Goal: Check status: Check status

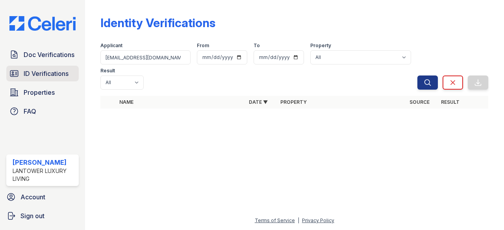
click at [52, 76] on span "ID Verifications" at bounding box center [46, 73] width 45 height 9
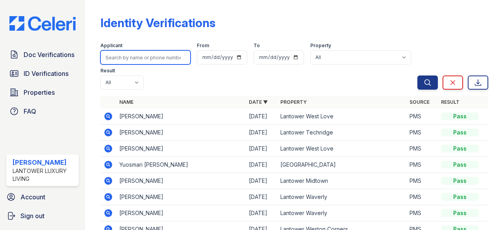
click at [143, 60] on input "search" at bounding box center [145, 57] width 90 height 14
type input "[PERSON_NAME]"
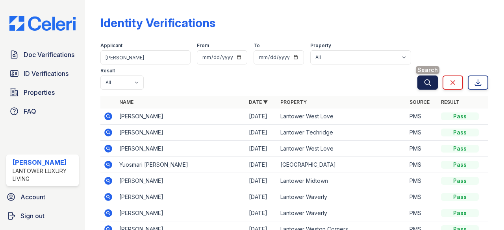
click at [420, 78] on button "Search" at bounding box center [428, 83] width 20 height 14
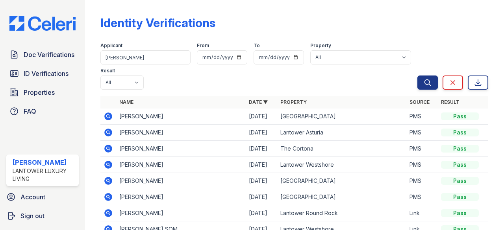
click at [107, 116] on icon at bounding box center [108, 116] width 9 height 9
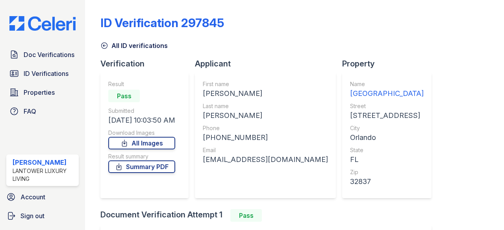
scroll to position [111, 0]
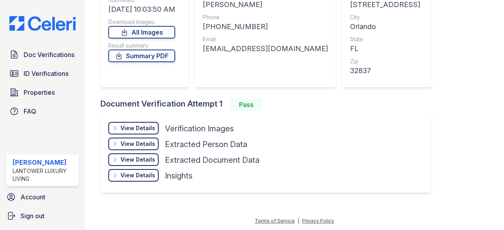
click at [143, 127] on div "View Details" at bounding box center [138, 128] width 35 height 8
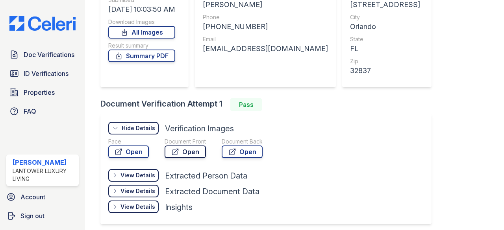
click at [191, 150] on link "Open" at bounding box center [185, 152] width 41 height 13
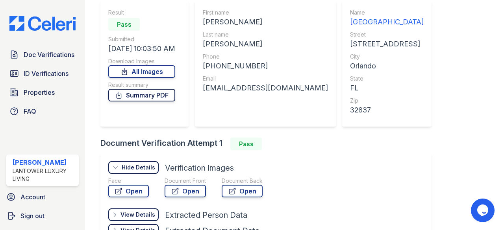
click at [158, 93] on link "Summary PDF" at bounding box center [141, 95] width 67 height 13
click at [192, 193] on link "Open" at bounding box center [185, 191] width 41 height 13
click at [46, 68] on link "ID Verifications" at bounding box center [42, 74] width 72 height 16
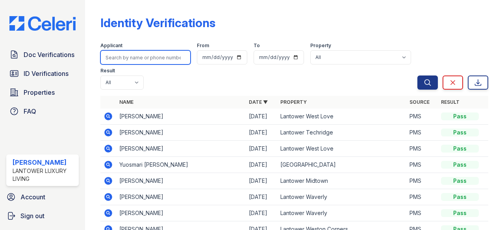
click at [141, 57] on input "search" at bounding box center [145, 57] width 90 height 14
type input "[PERSON_NAME]"
click at [418, 76] on button "Search" at bounding box center [428, 83] width 20 height 14
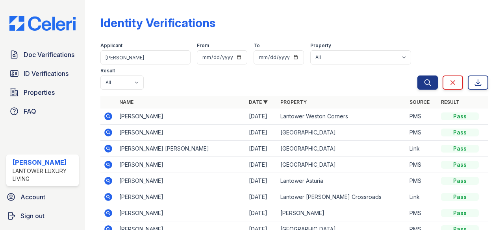
click at [108, 146] on icon at bounding box center [109, 149] width 8 height 8
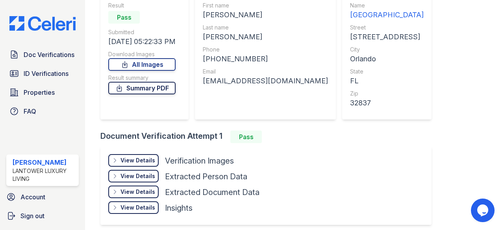
scroll to position [111, 0]
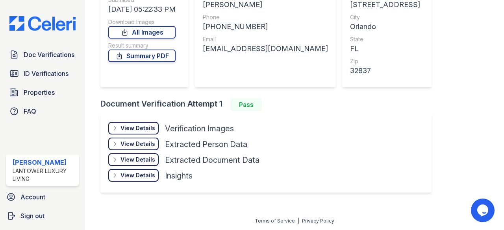
click at [146, 130] on div "View Details" at bounding box center [138, 128] width 35 height 8
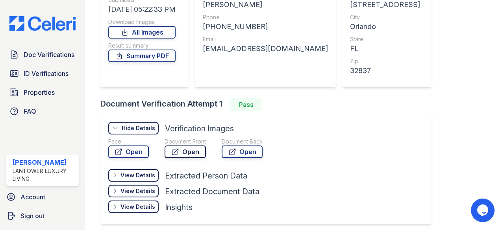
click at [188, 151] on link "Open" at bounding box center [185, 152] width 41 height 13
click at [151, 56] on link "Summary PDF" at bounding box center [141, 56] width 67 height 13
click at [36, 89] on span "Properties" at bounding box center [39, 92] width 31 height 9
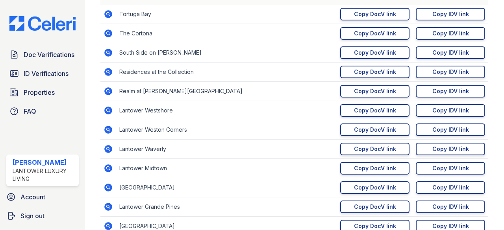
scroll to position [158, 0]
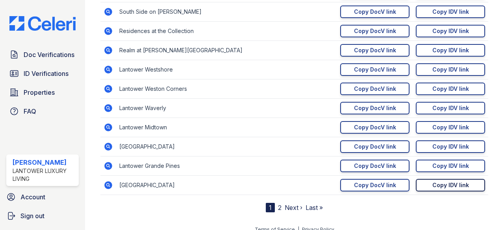
click at [440, 185] on div "Copy IDV link" at bounding box center [451, 186] width 37 height 8
click at [32, 75] on span "ID Verifications" at bounding box center [46, 73] width 45 height 9
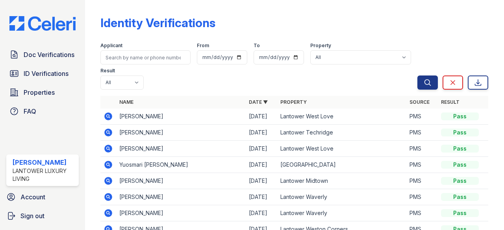
click at [110, 163] on icon at bounding box center [109, 165] width 8 height 8
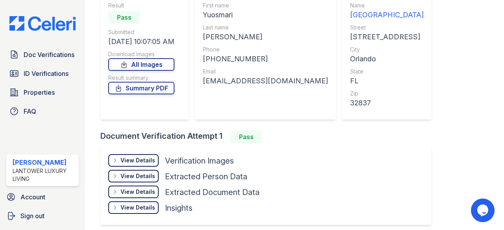
click at [141, 161] on div "View Details" at bounding box center [138, 161] width 35 height 8
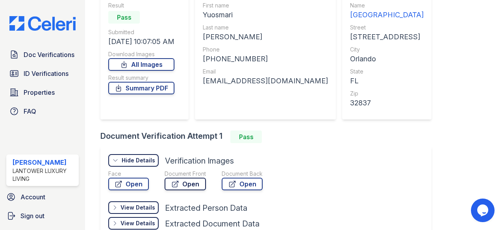
click at [191, 182] on link "Open" at bounding box center [185, 184] width 41 height 13
click at [49, 74] on span "ID Verifications" at bounding box center [46, 73] width 45 height 9
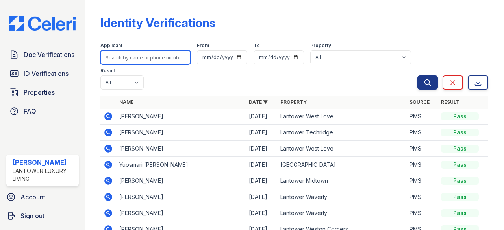
click at [123, 58] on input "search" at bounding box center [145, 57] width 90 height 14
type input "maria"
click at [418, 76] on button "Search" at bounding box center [428, 83] width 20 height 14
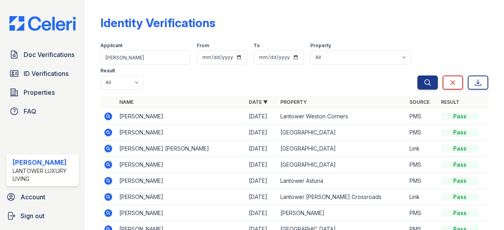
click at [106, 132] on icon at bounding box center [109, 133] width 8 height 8
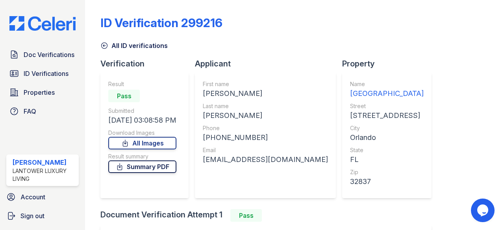
click at [142, 168] on link "Summary PDF" at bounding box center [142, 167] width 68 height 13
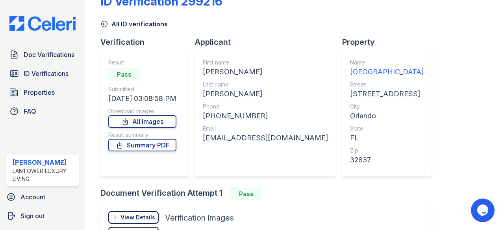
scroll to position [39, 0]
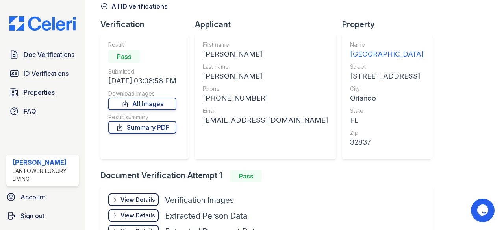
click at [143, 198] on div "View Details" at bounding box center [138, 200] width 35 height 8
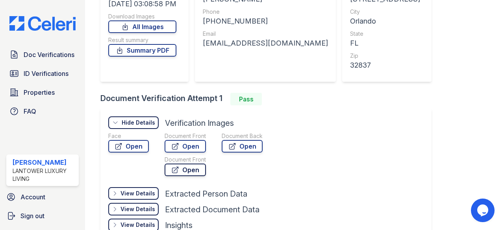
scroll to position [118, 0]
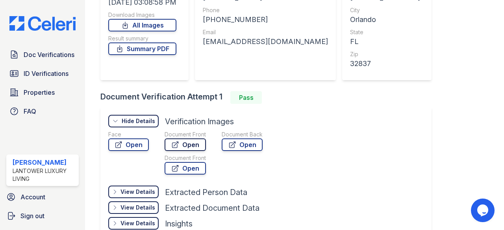
click at [187, 148] on link "Open" at bounding box center [185, 145] width 41 height 13
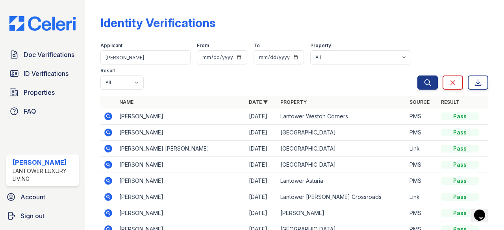
click at [108, 148] on icon at bounding box center [108, 148] width 2 height 2
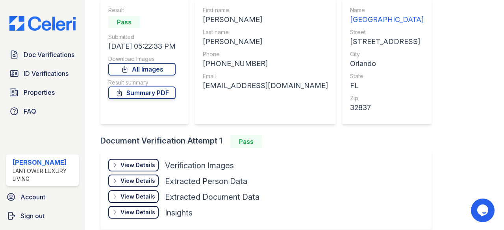
scroll to position [79, 0]
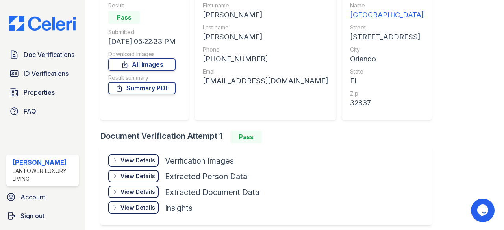
click at [147, 159] on div "View Details" at bounding box center [138, 161] width 35 height 8
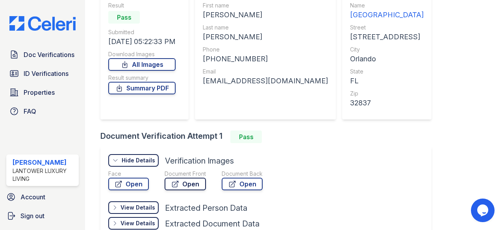
click at [182, 183] on link "Open" at bounding box center [185, 184] width 41 height 13
click at [44, 95] on span "Properties" at bounding box center [39, 92] width 31 height 9
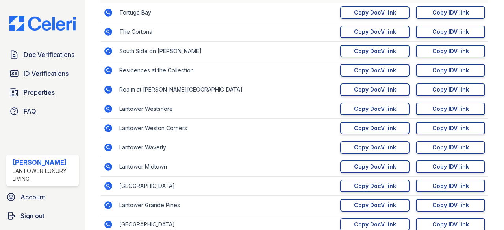
scroll to position [158, 0]
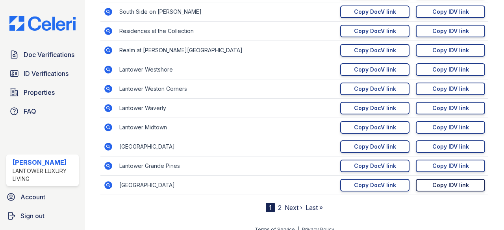
click at [435, 182] on div "Copy IDV link" at bounding box center [451, 186] width 37 height 8
